Goal: Task Accomplishment & Management: Use online tool/utility

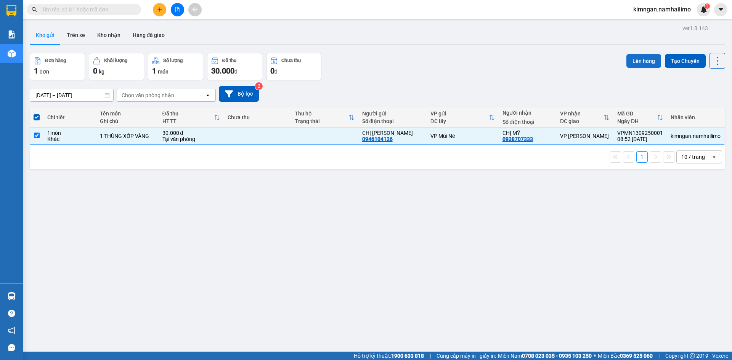
click at [632, 58] on button "Lên hàng" at bounding box center [644, 61] width 35 height 14
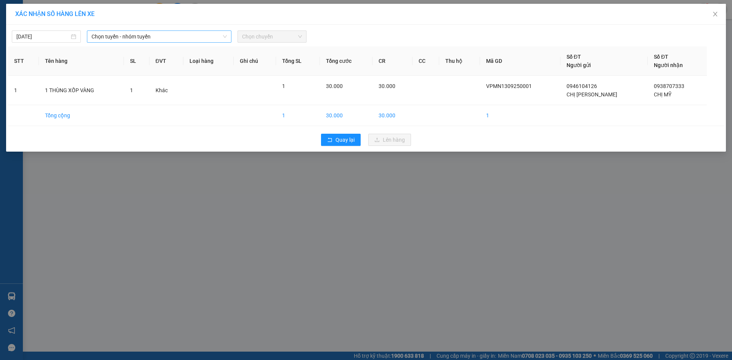
click at [190, 36] on span "Chọn tuyến - nhóm tuyến" at bounding box center [159, 36] width 135 height 11
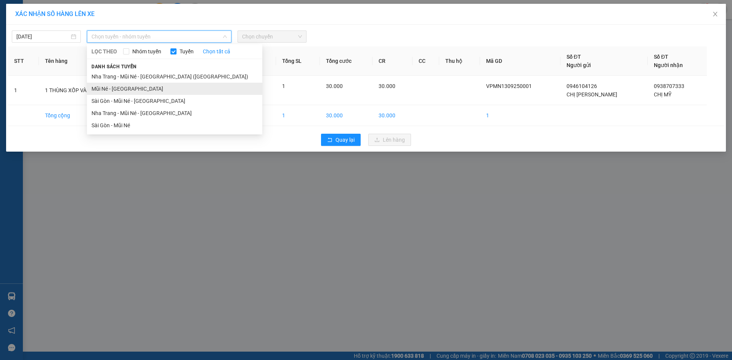
click at [170, 83] on li "Mũi Né - [GEOGRAPHIC_DATA]" at bounding box center [174, 89] width 175 height 12
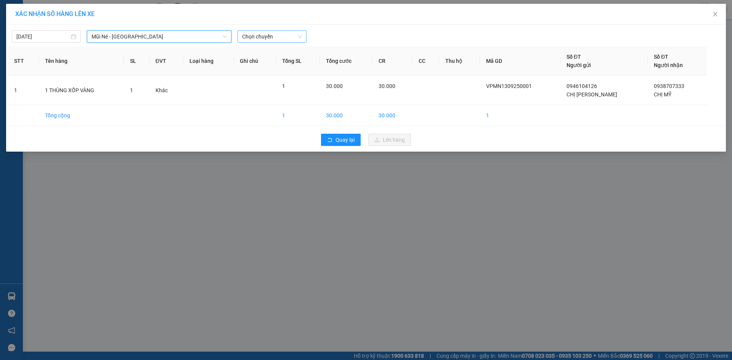
click at [259, 42] on div "Chọn chuyến" at bounding box center [272, 37] width 69 height 12
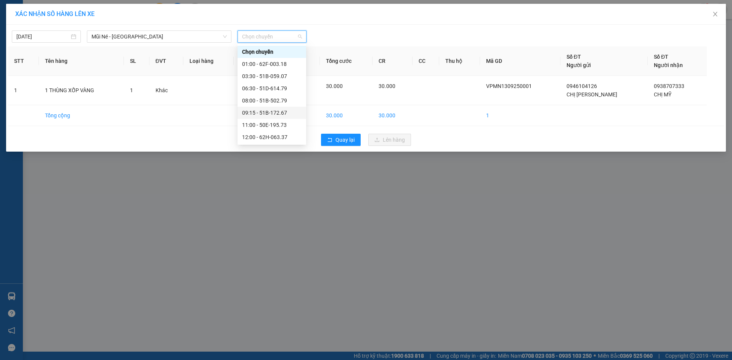
click at [268, 114] on div "09:15 - 51B-172.67" at bounding box center [271, 113] width 59 height 8
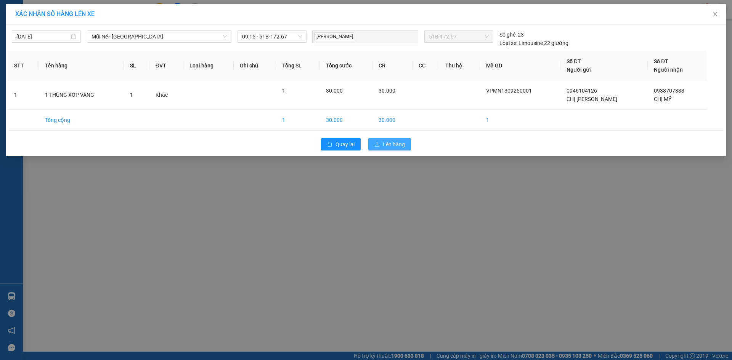
click at [386, 142] on span "Lên hàng" at bounding box center [394, 144] width 22 height 8
